Goal: Information Seeking & Learning: Find specific fact

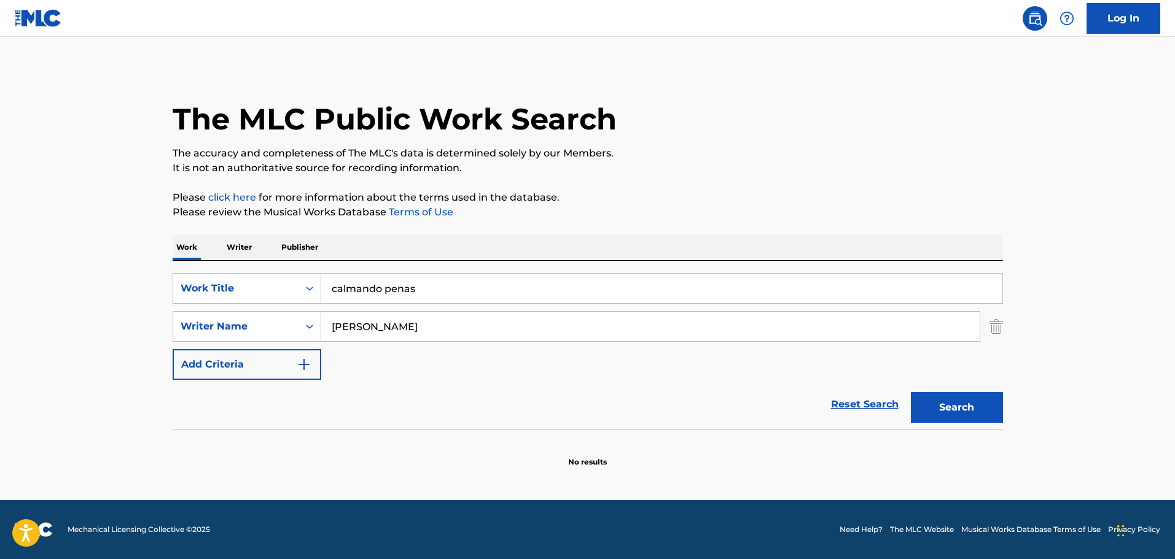
click at [360, 289] on input "calmando penas" at bounding box center [661, 288] width 681 height 29
click at [364, 328] on input "[PERSON_NAME]" at bounding box center [650, 326] width 658 height 29
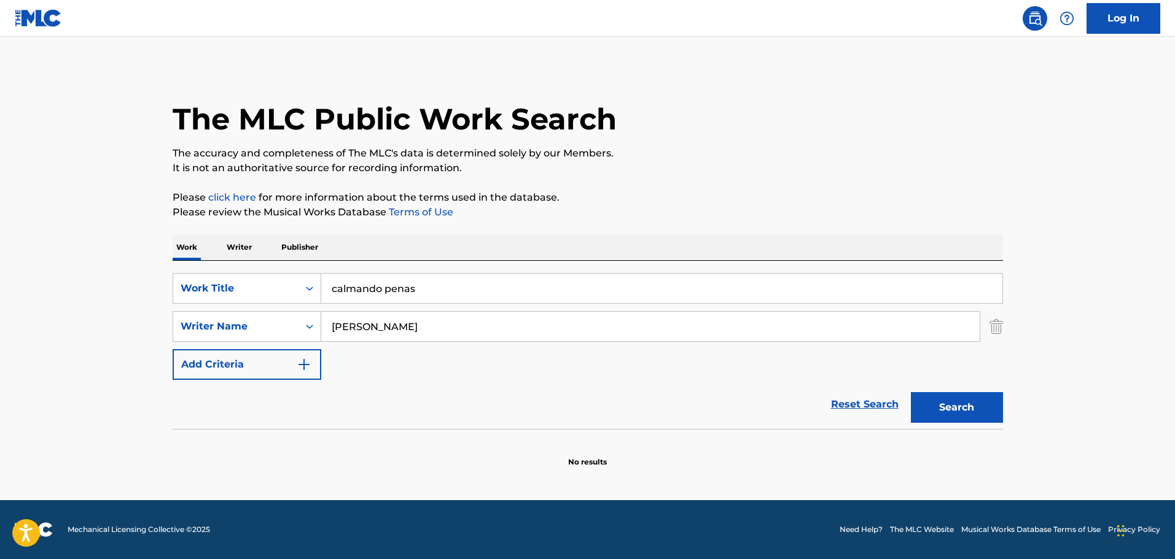
click at [364, 328] on input "[PERSON_NAME]" at bounding box center [650, 326] width 658 height 29
paste input "[PERSON_NAME]"
click at [327, 327] on input "[PERSON_NAME]" at bounding box center [650, 326] width 658 height 29
type input "[PERSON_NAME]"
click at [373, 291] on input "calmando penas" at bounding box center [661, 288] width 681 height 29
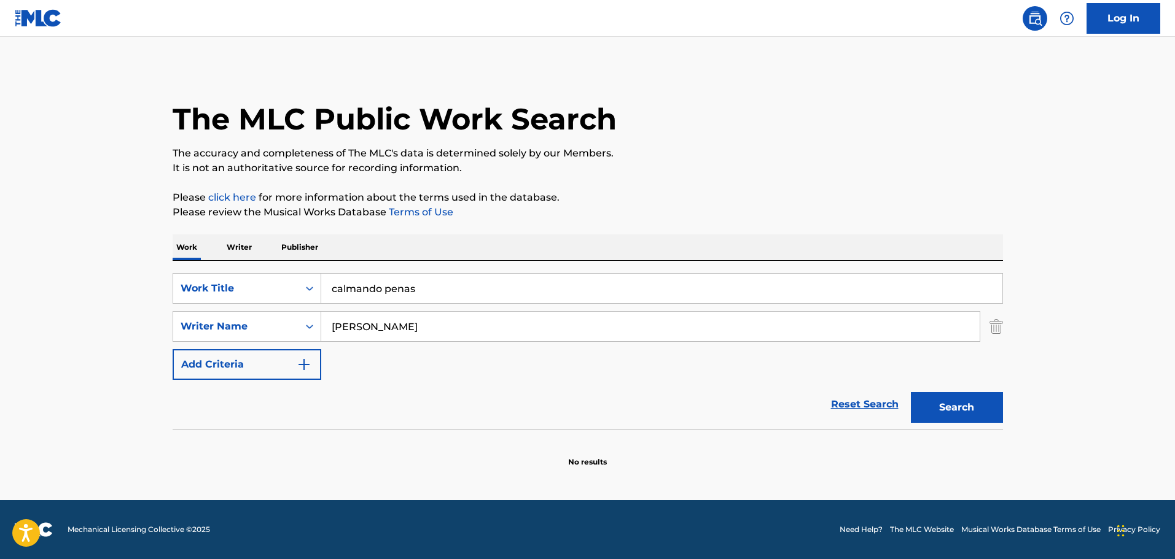
click at [373, 291] on input "calmando penas" at bounding box center [661, 288] width 681 height 29
click at [373, 292] on input "calmando penas" at bounding box center [661, 288] width 681 height 29
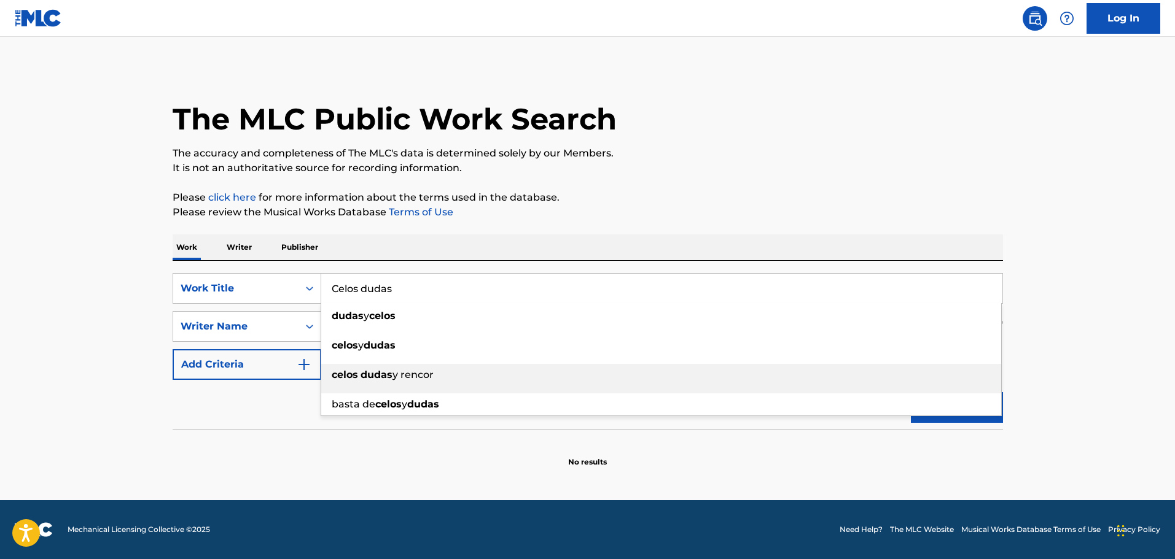
type input "Celos dudas"
click at [385, 380] on strong "dudas" at bounding box center [377, 375] width 32 height 12
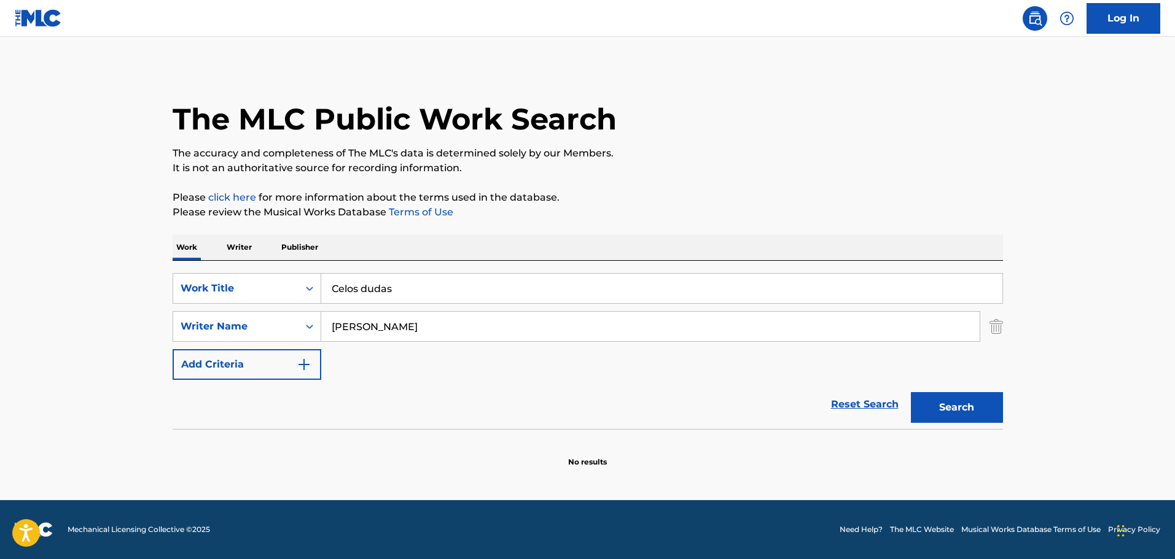
click at [956, 395] on button "Search" at bounding box center [957, 407] width 92 height 31
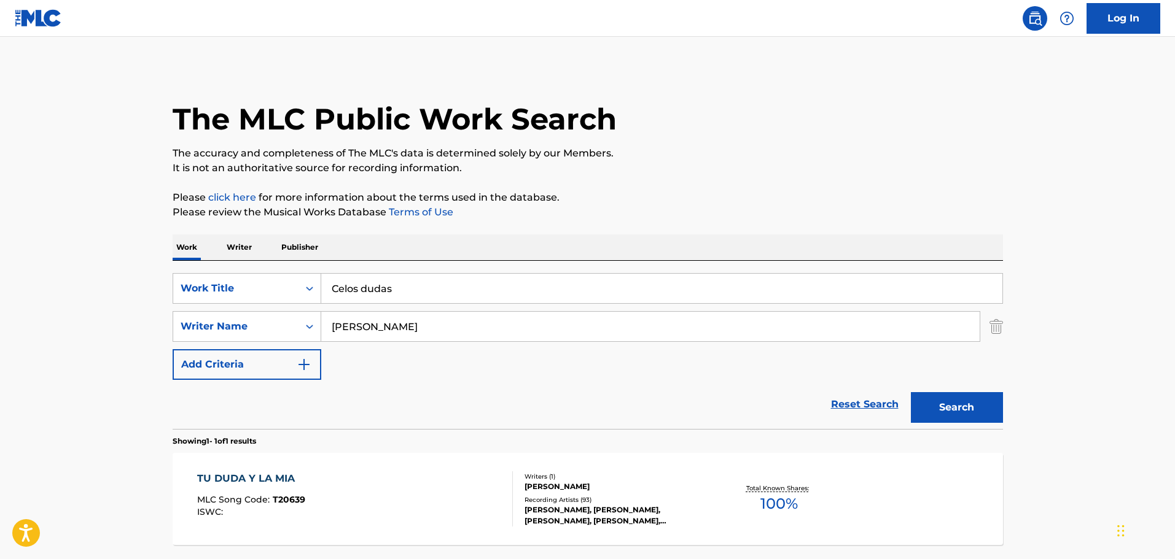
scroll to position [109, 0]
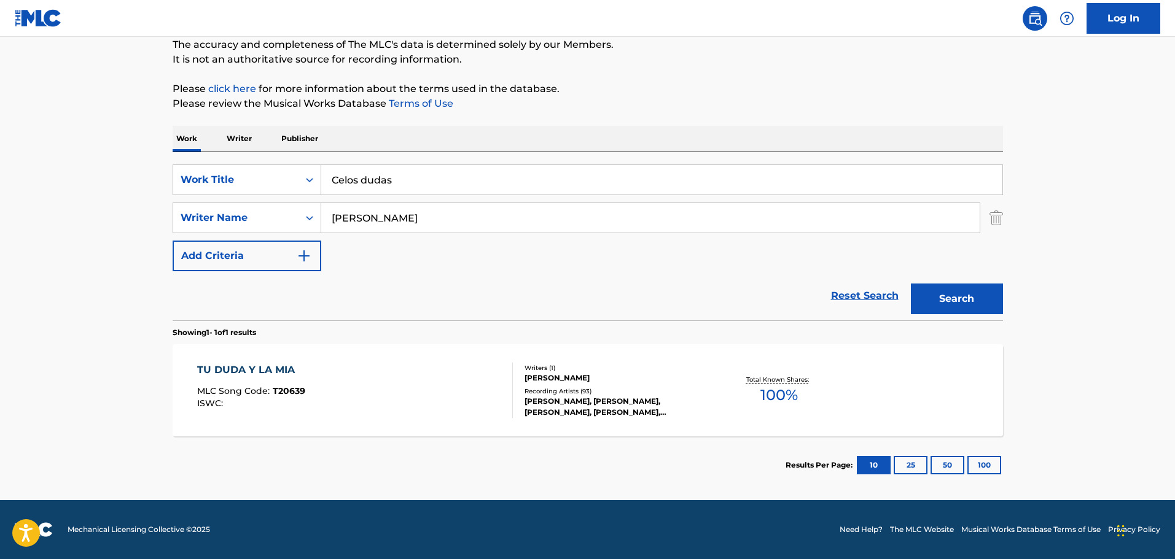
click at [465, 397] on div "TU DUDA Y LA MIA MLC Song Code : T20639 ISWC :" at bounding box center [355, 390] width 316 height 55
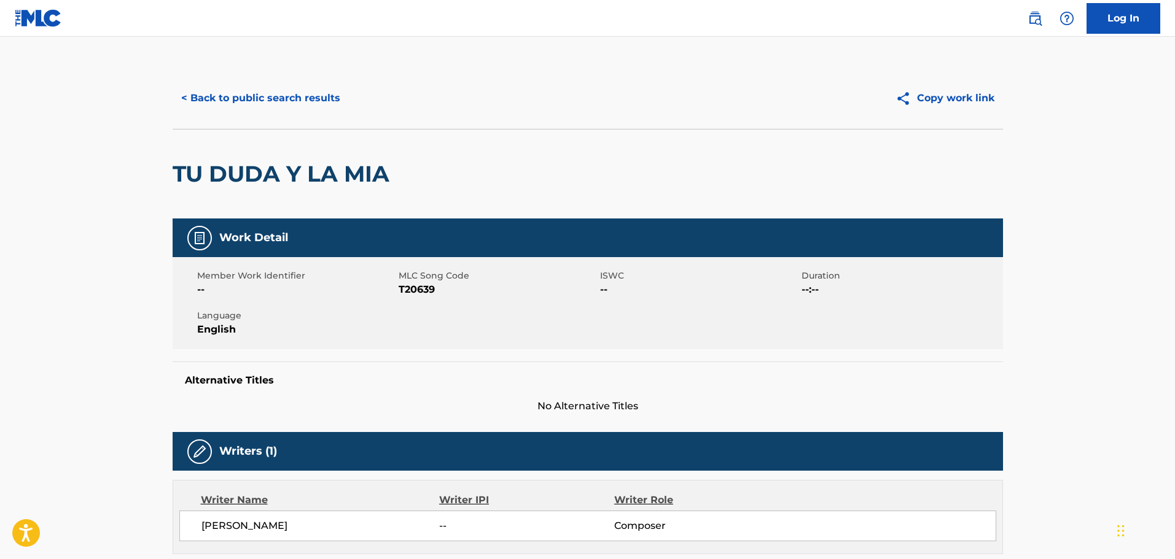
click at [240, 101] on button "< Back to public search results" at bounding box center [261, 98] width 176 height 31
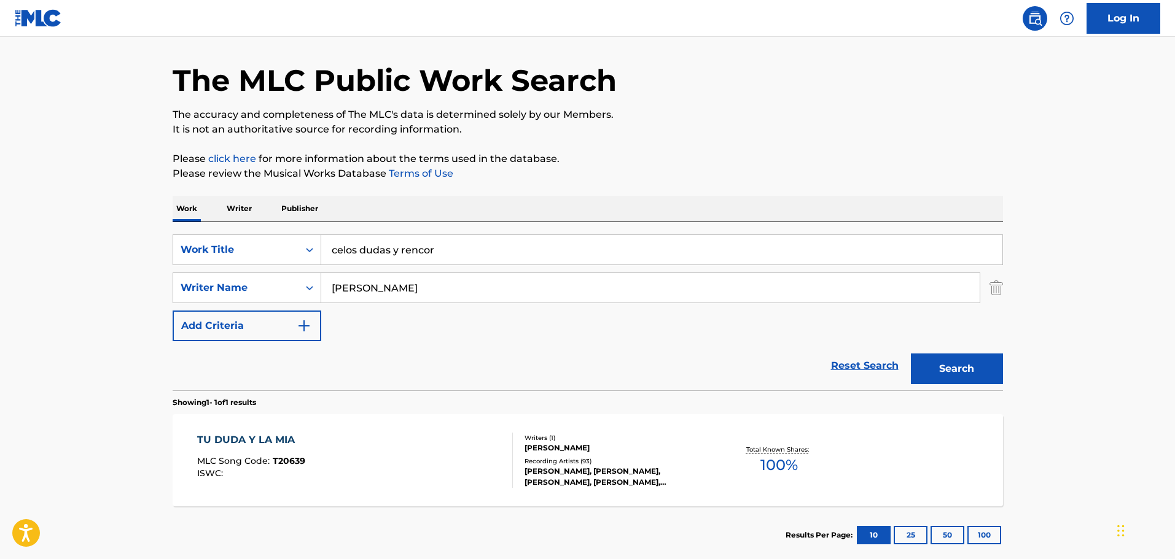
click at [400, 240] on input "celos dudas y rencor" at bounding box center [661, 249] width 681 height 29
paste input "[PERSON_NAME]"
type input "[PERSON_NAME]"
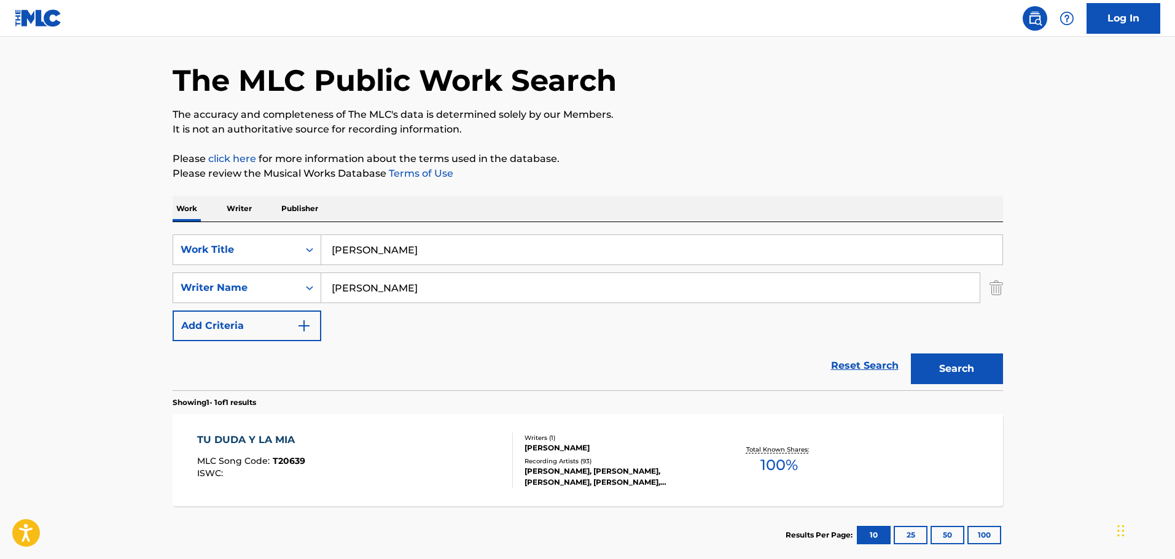
click at [380, 280] on input "[PERSON_NAME]" at bounding box center [650, 287] width 658 height 29
type input "[PERSON_NAME]"
click at [911, 354] on button "Search" at bounding box center [957, 369] width 92 height 31
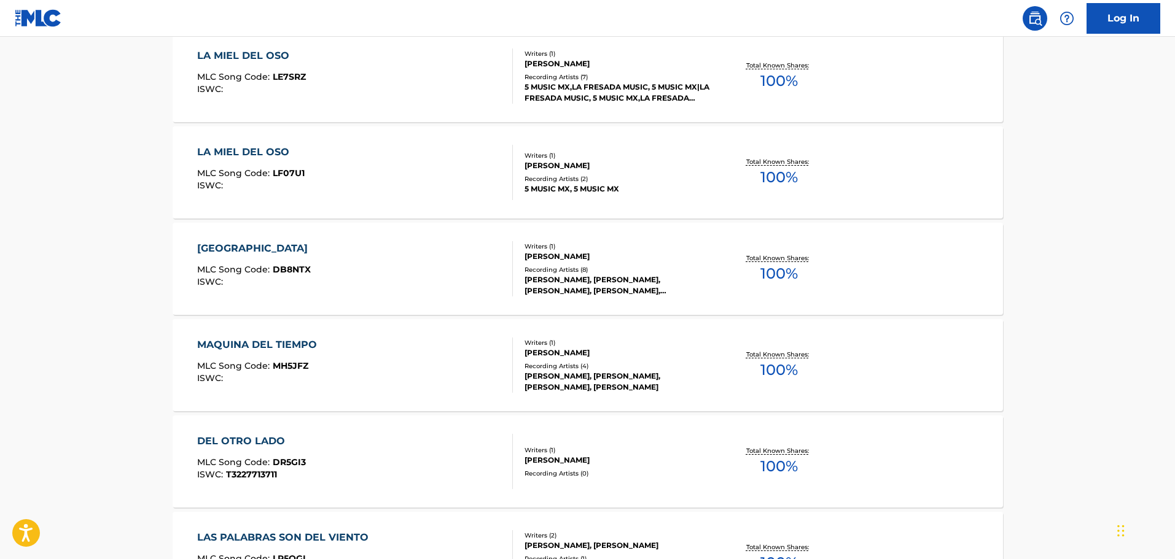
scroll to position [0, 0]
